Goal: Task Accomplishment & Management: Manage account settings

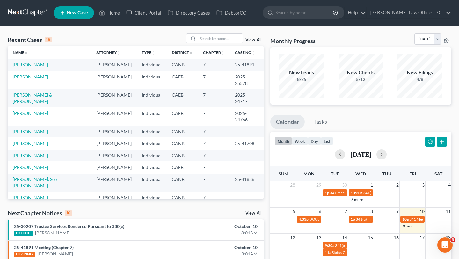
click at [250, 212] on link "View All" at bounding box center [253, 213] width 16 height 4
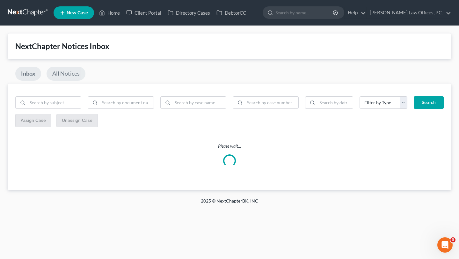
click at [70, 74] on link "All Notices" at bounding box center [66, 74] width 39 height 14
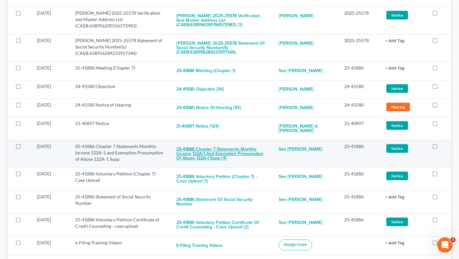
scroll to position [379, 0]
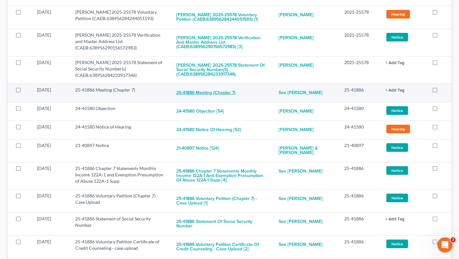
click at [229, 91] on button "25-41886 Meeting (Chapter 7)" at bounding box center [205, 93] width 59 height 13
checkbox input "true"
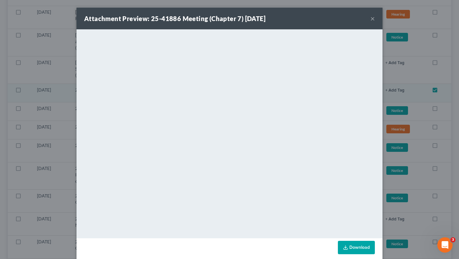
scroll to position [8, 0]
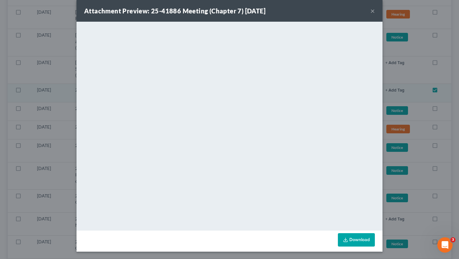
click at [372, 11] on button "×" at bounding box center [372, 11] width 4 height 8
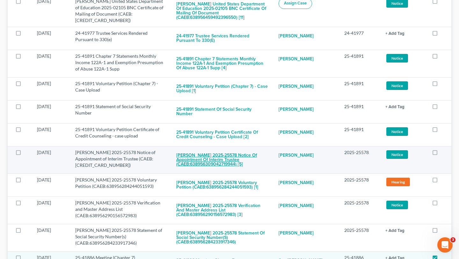
scroll to position [204, 0]
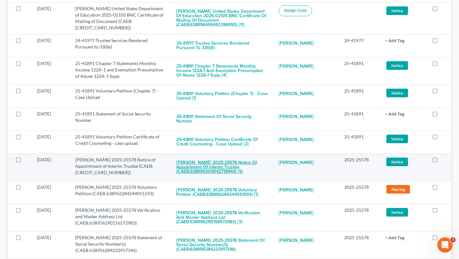
click at [222, 162] on button "[PERSON_NAME] 2025-25578 Notice of Appointment of Interim Trustee (CAEB:6389563…" at bounding box center [222, 167] width 92 height 22
checkbox input "true"
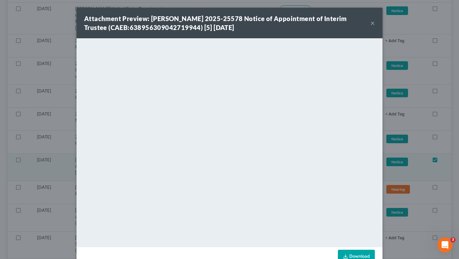
click at [373, 19] on button "×" at bounding box center [372, 23] width 4 height 8
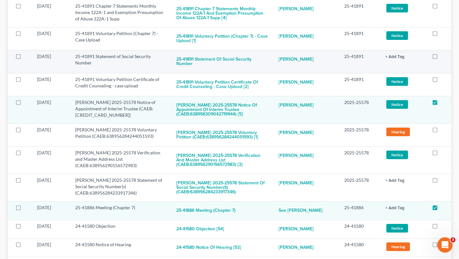
scroll to position [281, 0]
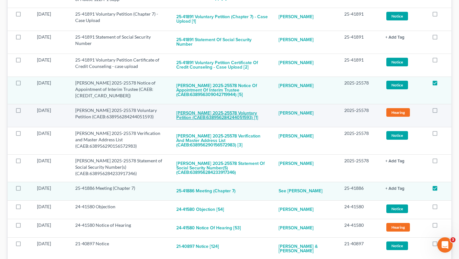
click at [232, 111] on button "[PERSON_NAME] 2025-25578 Voluntary Petition (CAEB:638956284244051593) [1]" at bounding box center [222, 115] width 92 height 17
checkbox input "true"
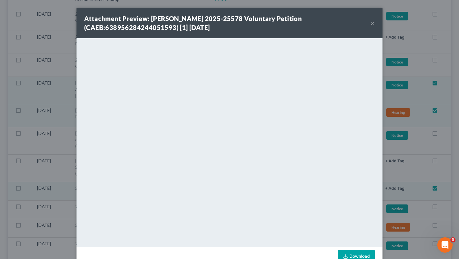
click at [373, 23] on button "×" at bounding box center [372, 23] width 4 height 8
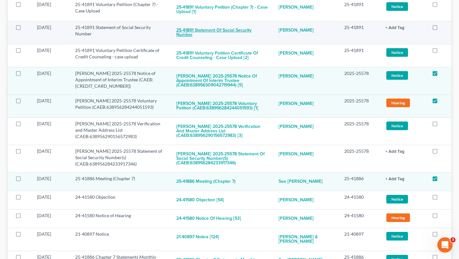
scroll to position [291, 0]
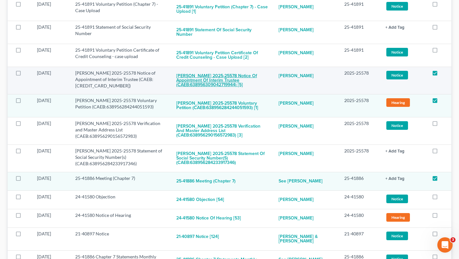
click at [252, 79] on button "[PERSON_NAME] 2025-25578 Notice of Appointment of Interim Trustee (CAEB:6389563…" at bounding box center [222, 81] width 92 height 22
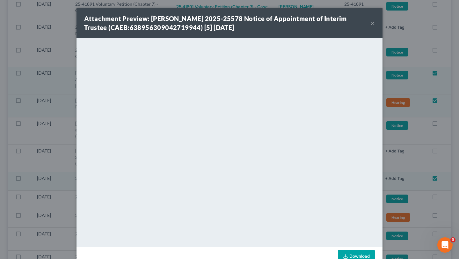
click at [374, 24] on button "×" at bounding box center [372, 23] width 4 height 8
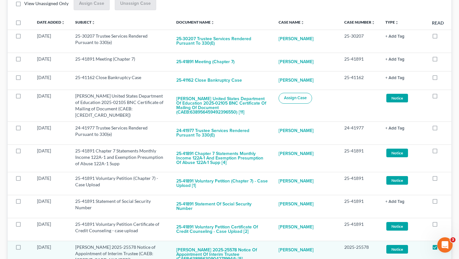
scroll to position [112, 0]
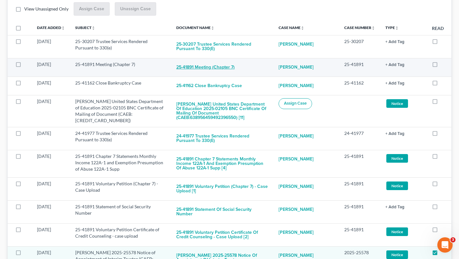
click at [227, 66] on button "25-41891 Meeting (Chapter 7)" at bounding box center [205, 67] width 58 height 13
checkbox input "true"
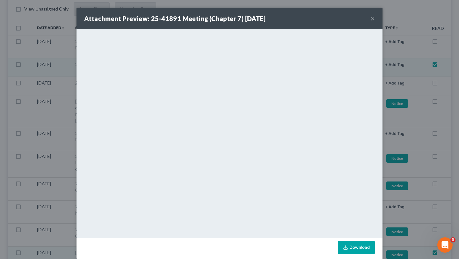
click at [374, 19] on button "×" at bounding box center [372, 19] width 4 height 8
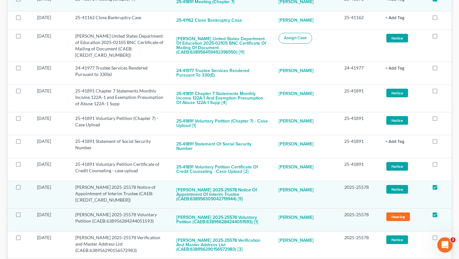
scroll to position [183, 0]
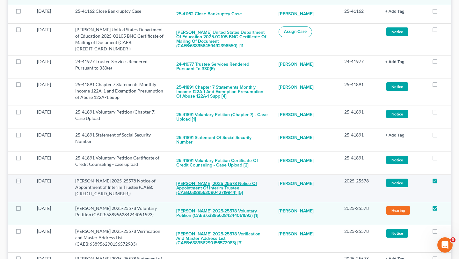
click at [216, 179] on button "[PERSON_NAME] 2025-25578 Notice of Appointment of Interim Trustee (CAEB:6389563…" at bounding box center [222, 189] width 92 height 22
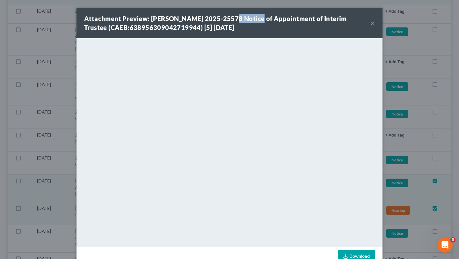
drag, startPoint x: 226, startPoint y: 19, endPoint x: 253, endPoint y: 19, distance: 27.1
click at [253, 19] on strong "Attachment Preview: [PERSON_NAME] 2025-25578 Notice of Appointment of Interim T…" at bounding box center [215, 23] width 263 height 17
copy strong "25-25578"
click at [374, 24] on button "×" at bounding box center [372, 23] width 4 height 8
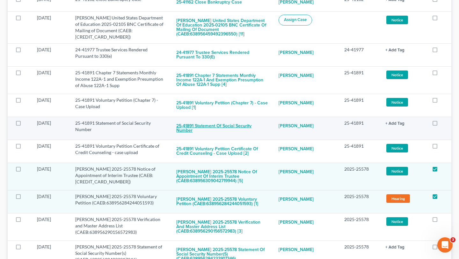
scroll to position [199, 0]
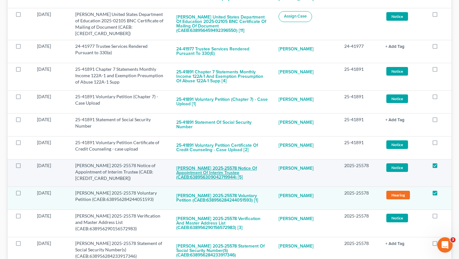
click at [213, 164] on button "[PERSON_NAME] 2025-25578 Notice of Appointment of Interim Trustee (CAEB:6389563…" at bounding box center [222, 173] width 92 height 22
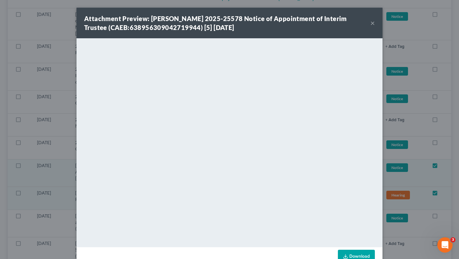
drag, startPoint x: 197, startPoint y: 20, endPoint x: 254, endPoint y: 26, distance: 57.4
click at [254, 26] on div "Attachment Preview: [PERSON_NAME] 2025-25578 Notice of Appointment of Interim T…" at bounding box center [227, 23] width 286 height 18
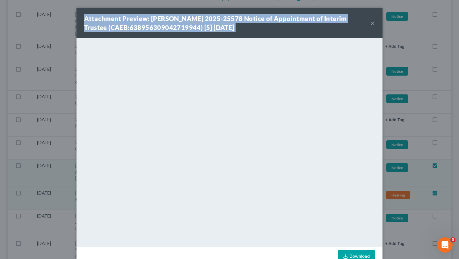
drag, startPoint x: 254, startPoint y: 26, endPoint x: 219, endPoint y: 13, distance: 37.2
click at [219, 13] on div "Attachment Preview: [PERSON_NAME] 2025-25578 Notice of Appointment of Interim T…" at bounding box center [229, 23] width 306 height 31
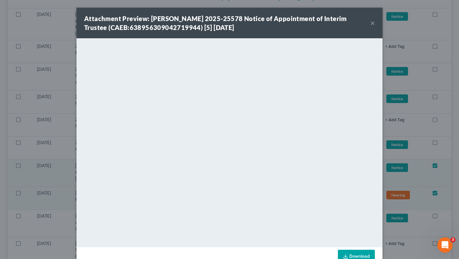
click at [371, 23] on button "×" at bounding box center [372, 23] width 4 height 8
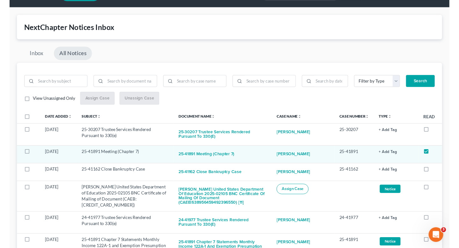
scroll to position [23, 0]
